Goal: Task Accomplishment & Management: Complete application form

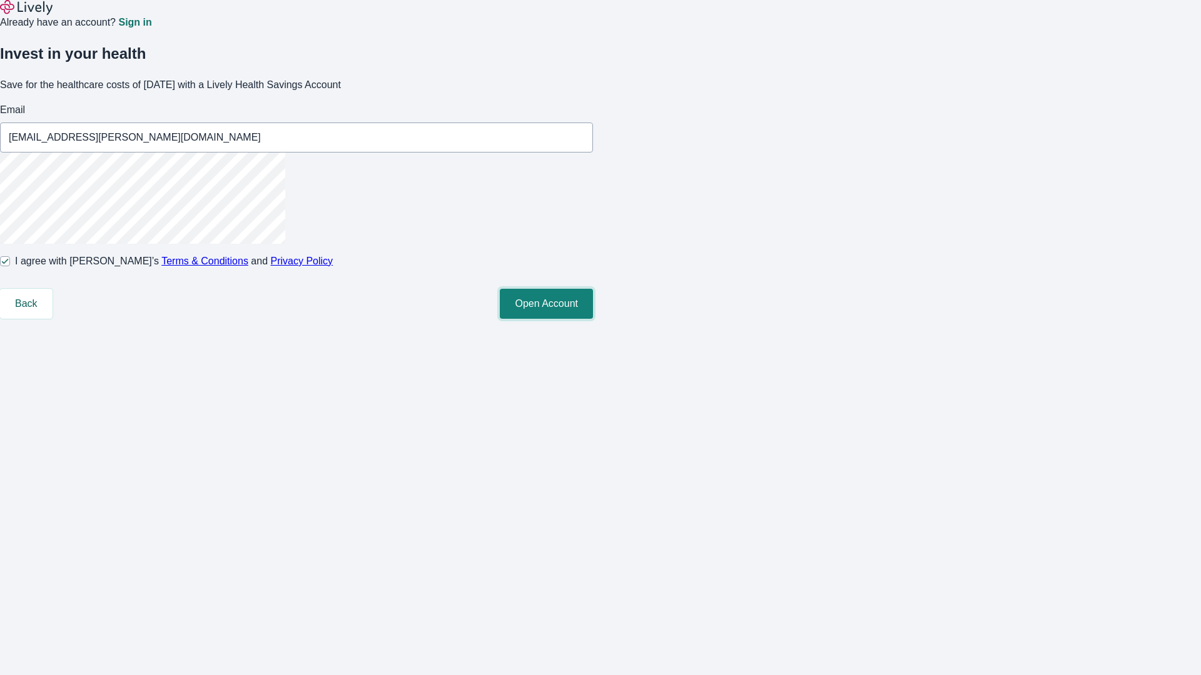
click at [593, 319] on button "Open Account" at bounding box center [546, 304] width 93 height 30
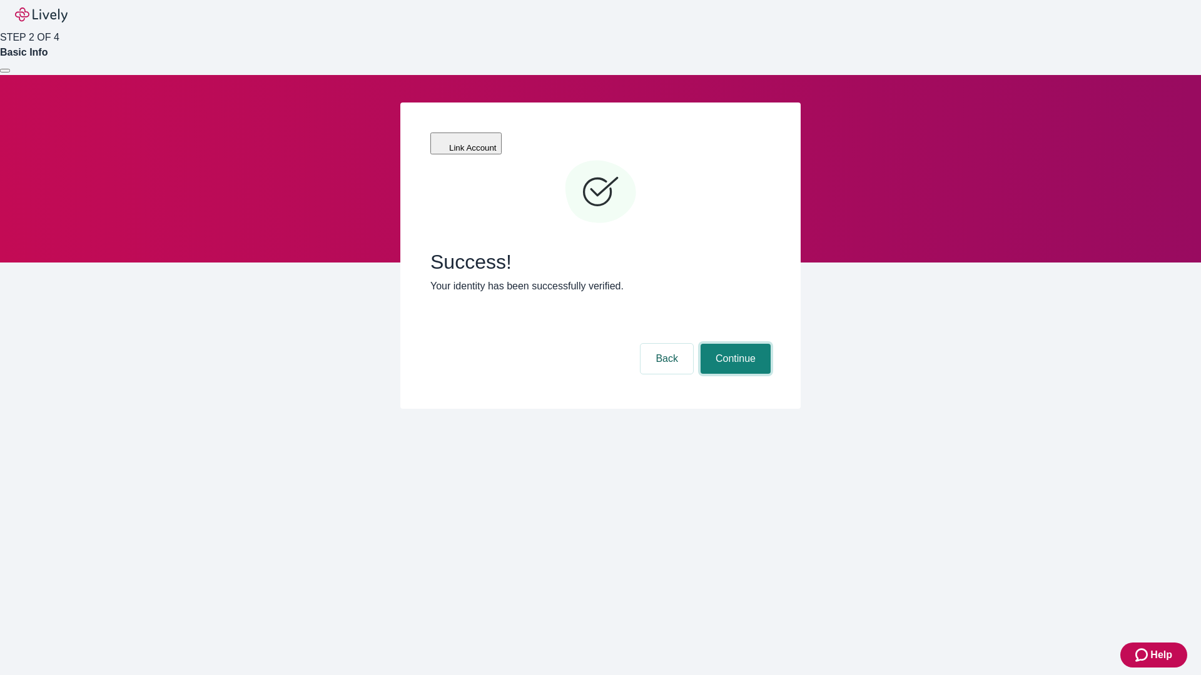
click at [733, 344] on button "Continue" at bounding box center [735, 359] width 70 height 30
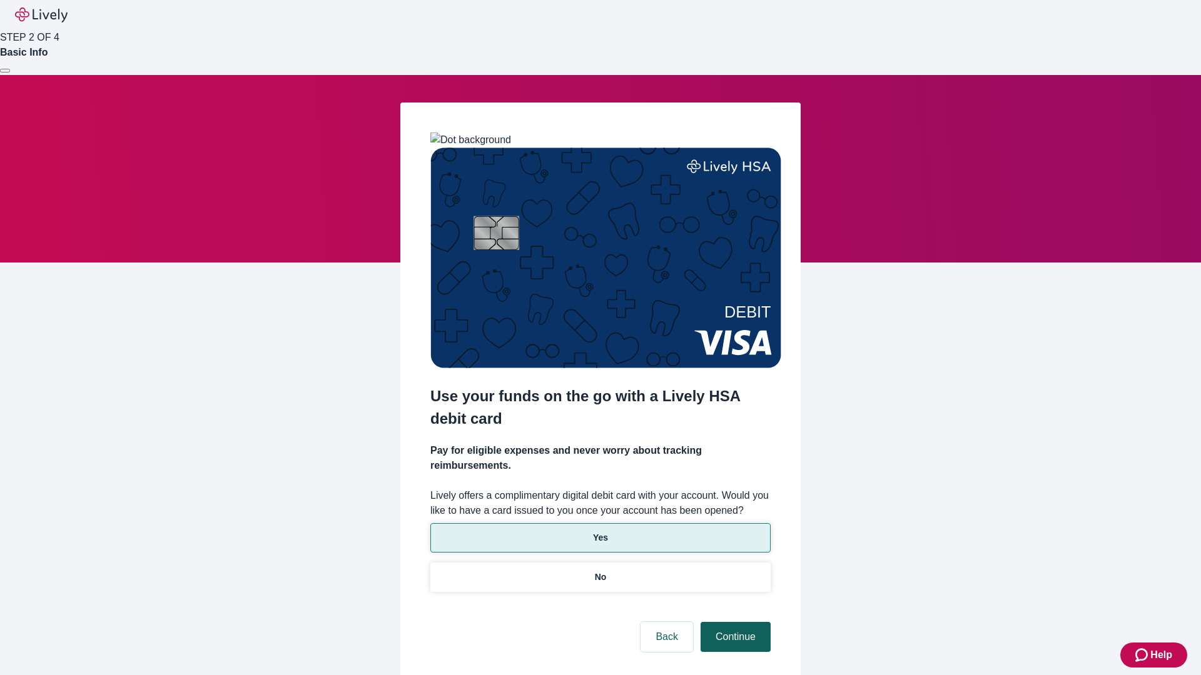
click at [600, 531] on p "Yes" at bounding box center [600, 537] width 15 height 13
click at [733, 622] on button "Continue" at bounding box center [735, 637] width 70 height 30
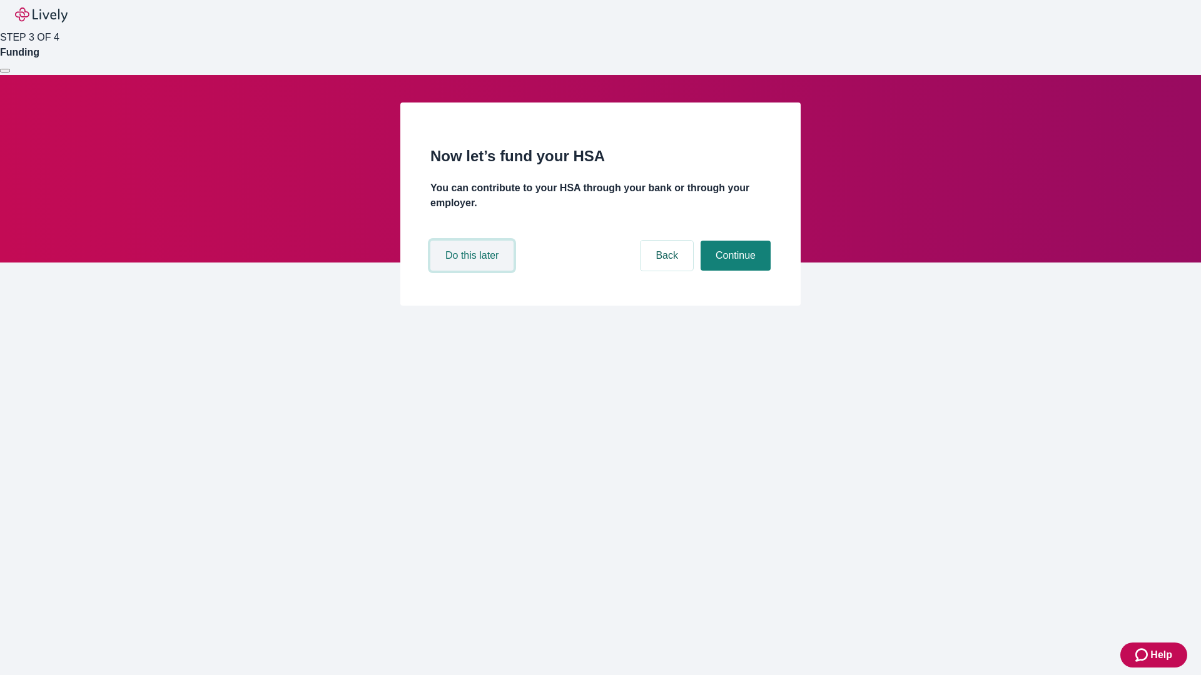
click at [473, 271] on button "Do this later" at bounding box center [471, 256] width 83 height 30
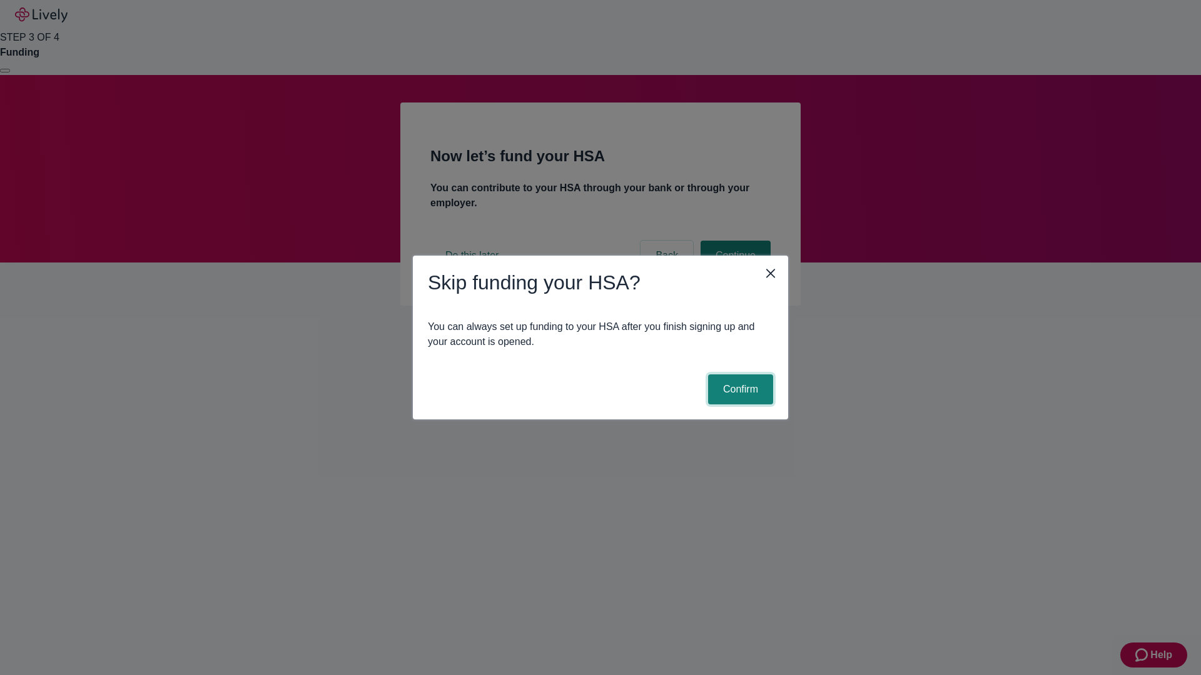
click at [738, 390] on button "Confirm" at bounding box center [740, 390] width 65 height 30
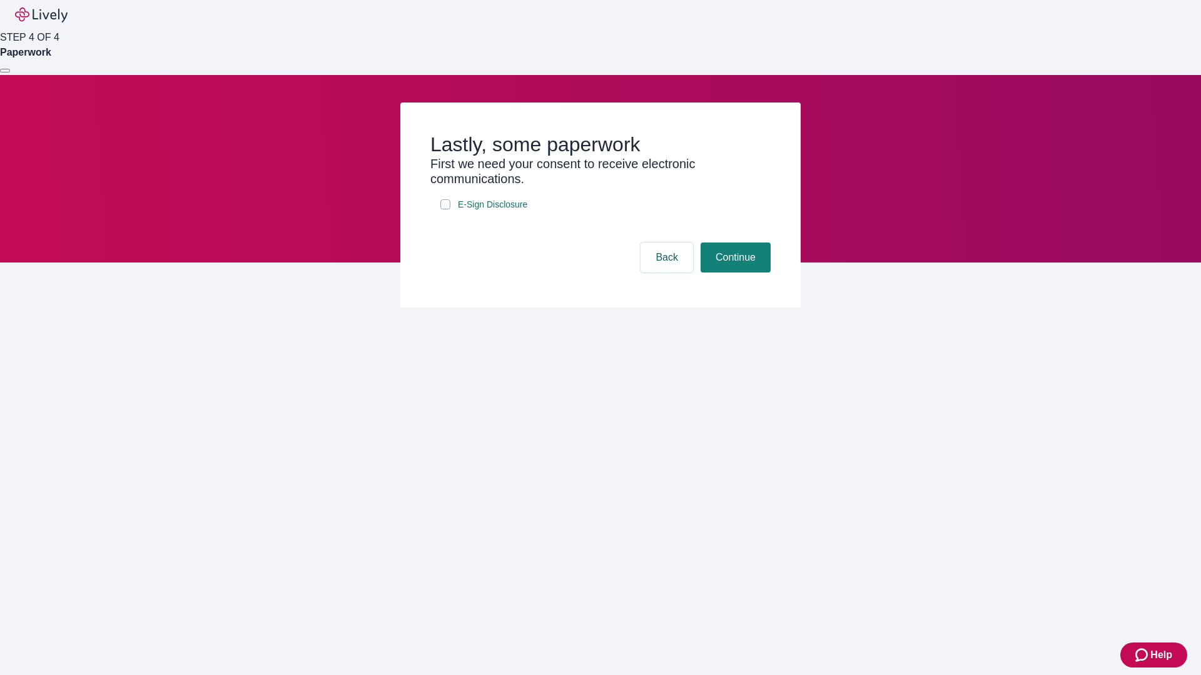
click at [445, 209] on input "E-Sign Disclosure" at bounding box center [445, 204] width 10 height 10
checkbox input "true"
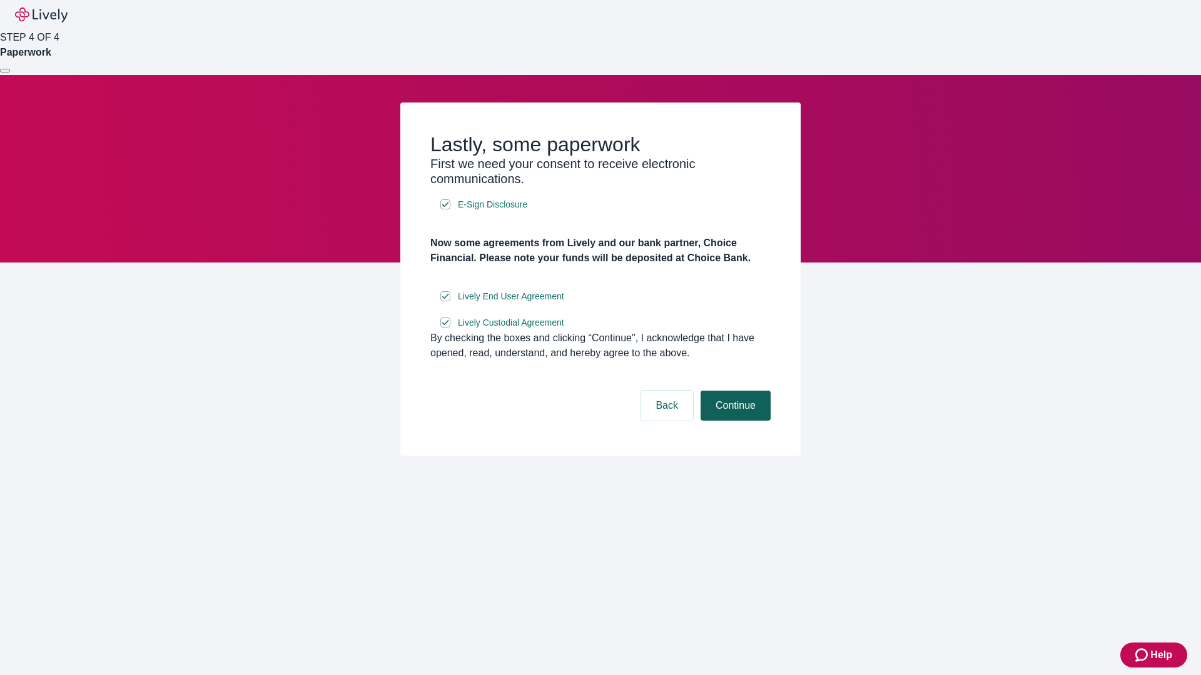
click at [733, 421] on button "Continue" at bounding box center [735, 406] width 70 height 30
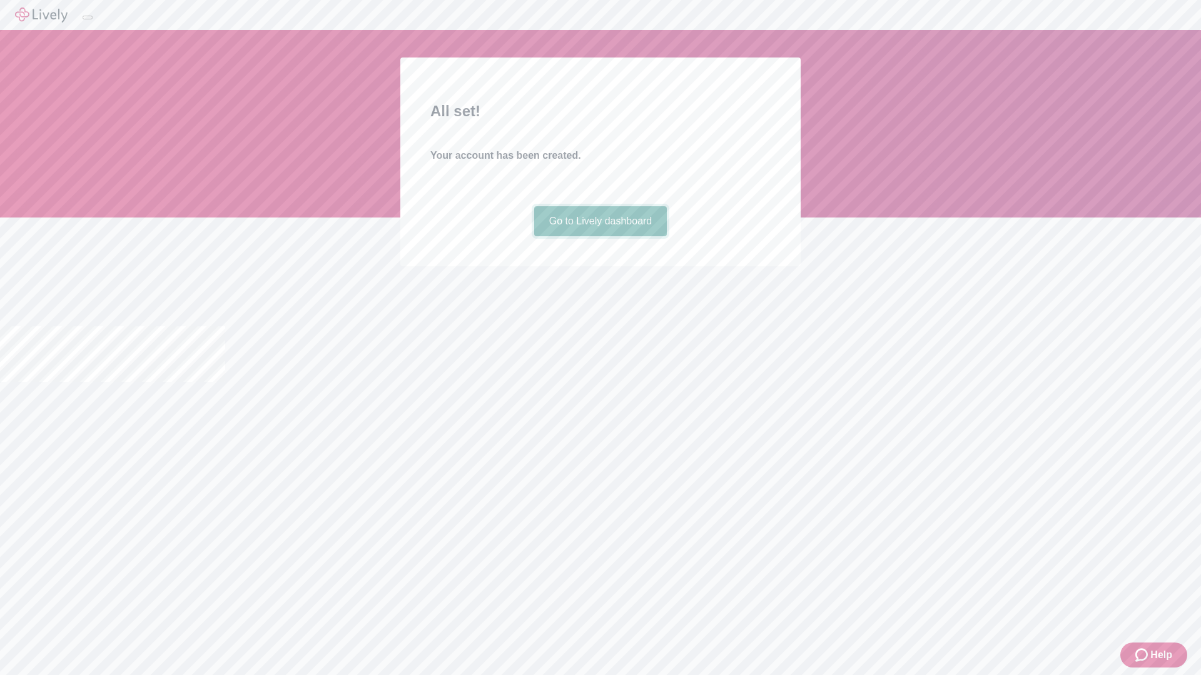
click at [600, 236] on link "Go to Lively dashboard" at bounding box center [600, 221] width 133 height 30
